Goal: Information Seeking & Learning: Stay updated

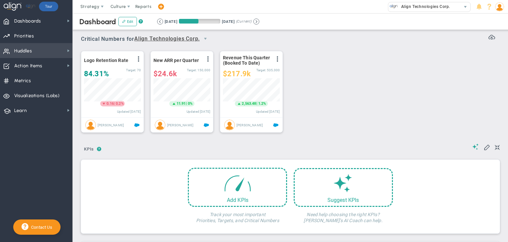
scroll to position [23, 57]
click at [54, 56] on span "Huddles Huddles" at bounding box center [36, 50] width 72 height 15
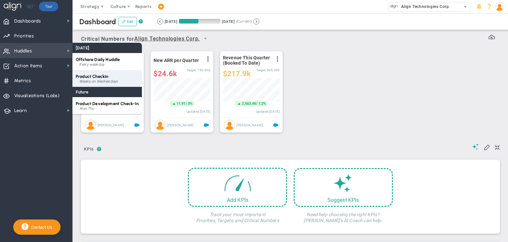
click at [94, 75] on span "Product Checkin" at bounding box center [92, 76] width 32 height 5
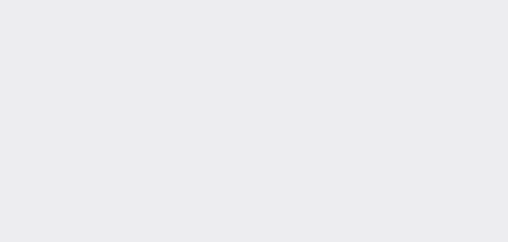
type input "[DATE]"
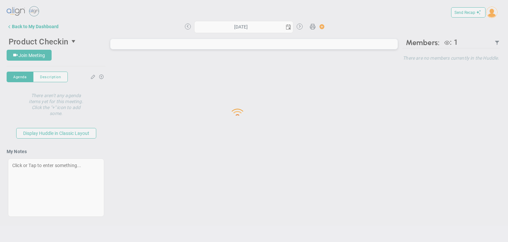
type input "[DATE]"
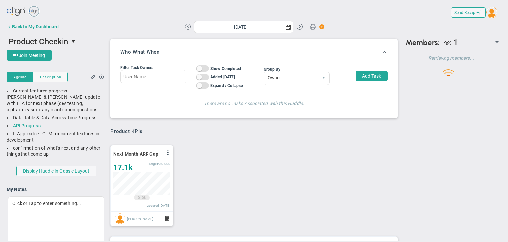
scroll to position [23, 57]
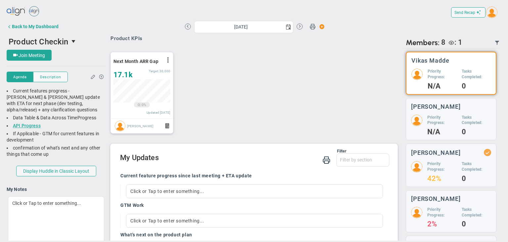
scroll to position [246, 0]
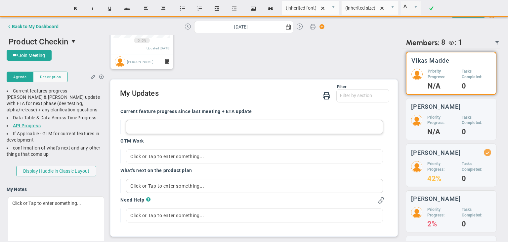
click at [176, 123] on div at bounding box center [254, 127] width 257 height 14
paste div
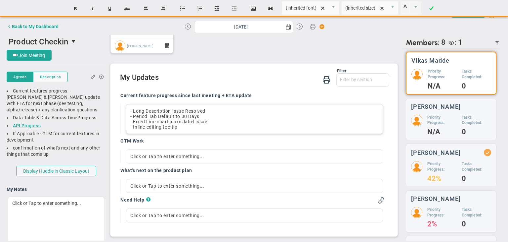
scroll to position [241, 0]
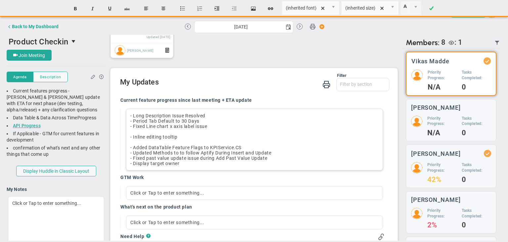
drag, startPoint x: 180, startPoint y: 183, endPoint x: 128, endPoint y: 129, distance: 74.7
click at [128, 129] on div "- Long Description Issue Resolved - Period Tab Default to 30 Days - Fixed Line …" at bounding box center [254, 140] width 257 height 62
click at [258, 140] on p "- Inline editing tooltip" at bounding box center [254, 136] width 249 height 7
click at [296, 158] on div "- Inline editing tooltip - Added DataTable Feature Flags to KPIService.CS - Upd…" at bounding box center [254, 149] width 249 height 32
click at [180, 166] on div "- Display target owner" at bounding box center [254, 163] width 249 height 5
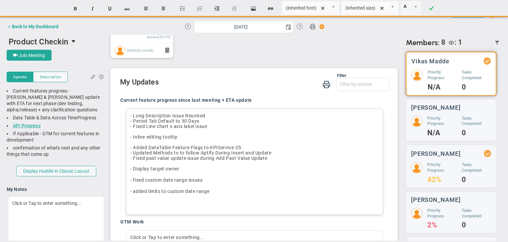
click at [130, 118] on div "- Long Description Issue Resolved" at bounding box center [254, 115] width 249 height 5
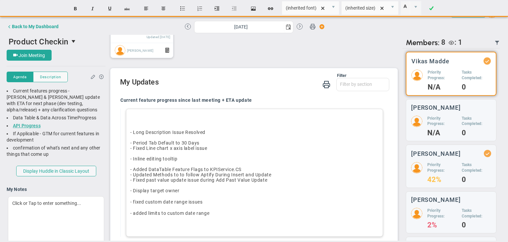
click at [138, 135] on div "﻿ - Long Description Issue Resolved" at bounding box center [254, 126] width 249 height 18
click at [132, 135] on div "﻿ - Long Description Issue Resolved" at bounding box center [254, 126] width 249 height 18
click at [213, 135] on p "- Long Description Issue Resolved" at bounding box center [254, 132] width 249 height 7
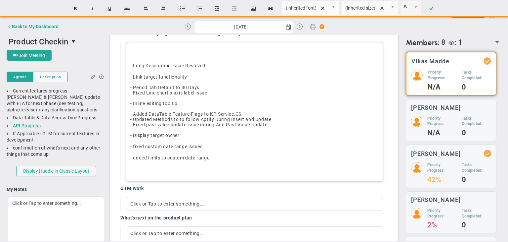
scroll to position [372, 0]
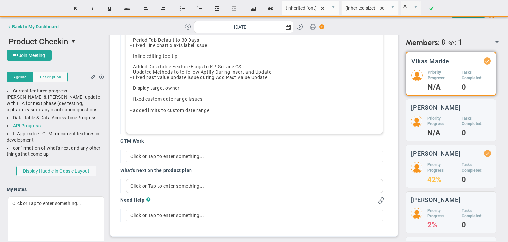
click at [242, 105] on div "- Display target owner - fixed custom date range issues - added limits to custo…" at bounding box center [254, 104] width 249 height 40
copy div "﻿ - Long Description Issue Resolved - Link target functionality ﻿ - Period Tab …"
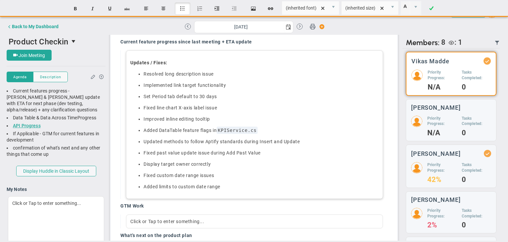
scroll to position [302, 0]
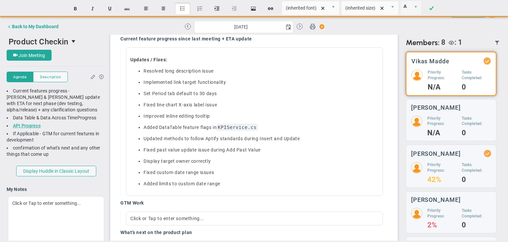
click at [119, 139] on div "Current feature progress since last meeting + ETA update Updates / Fixes: Resol…" at bounding box center [253, 162] width 274 height 262
click at [262, 153] on p "Fixed past value update issue during Add Past Value" at bounding box center [261, 149] width 235 height 7
click at [316, 164] on p "Display target owner correctly" at bounding box center [261, 161] width 235 height 7
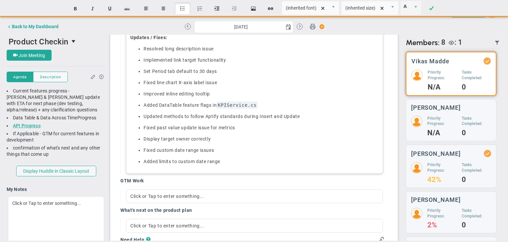
scroll to position [335, 0]
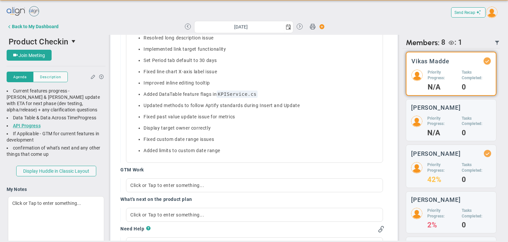
click at [260, 174] on div "GTM Work" at bounding box center [252, 170] width 264 height 8
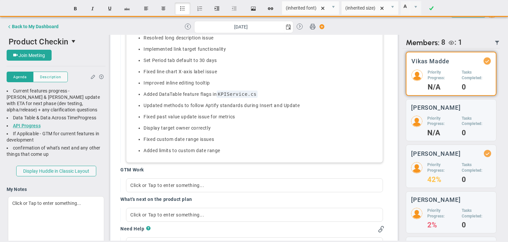
click at [331, 128] on ul "Resolved long description issue Implemented link target functionality Set Perio…" at bounding box center [254, 93] width 249 height 119
